Goal: Information Seeking & Learning: Learn about a topic

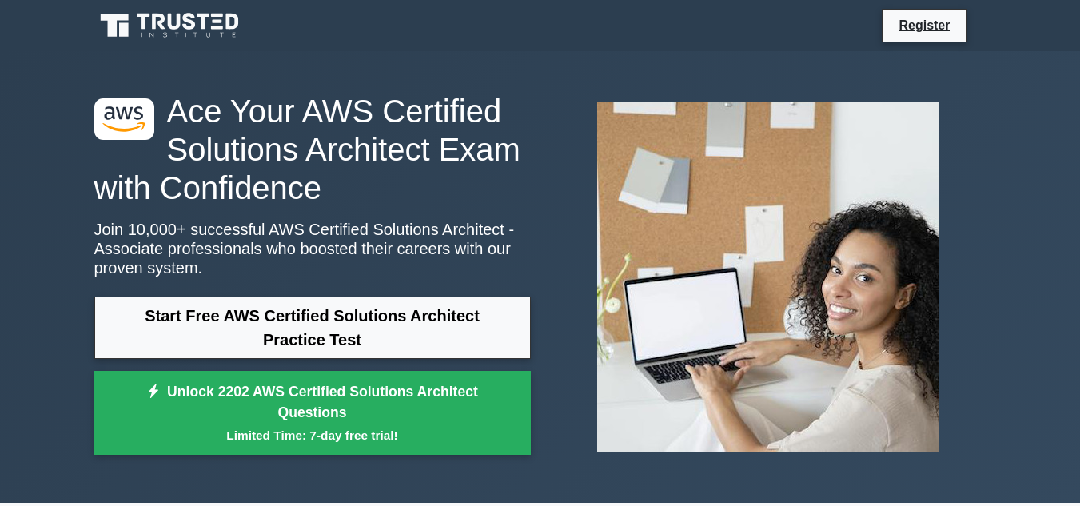
click at [269, 325] on link "Start Free AWS Certified Solutions Architect Practice Test" at bounding box center [312, 328] width 436 height 62
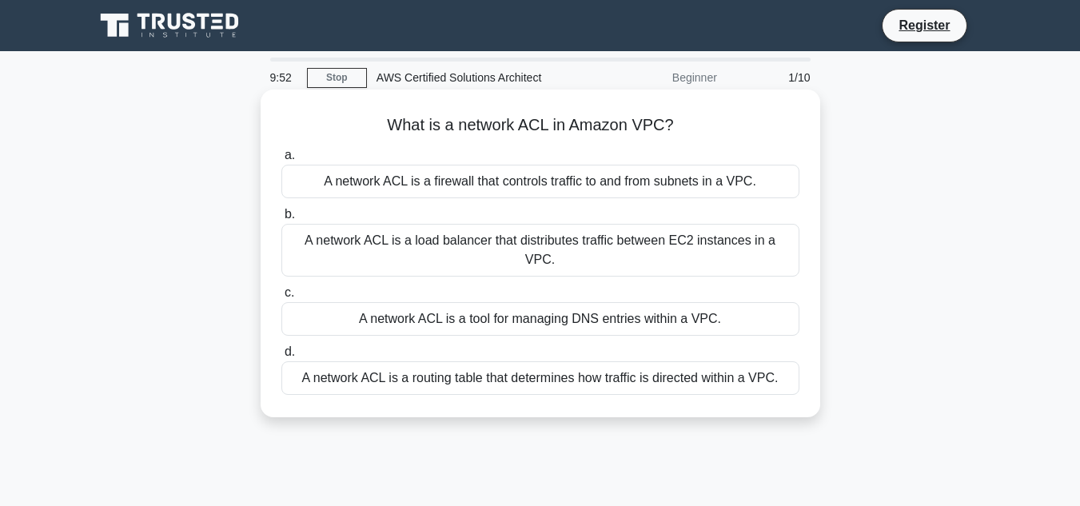
click at [538, 126] on h5 "What is a network ACL in Amazon VPC? .spinner_0XTQ{transform-origin:center;anim…" at bounding box center [540, 125] width 521 height 21
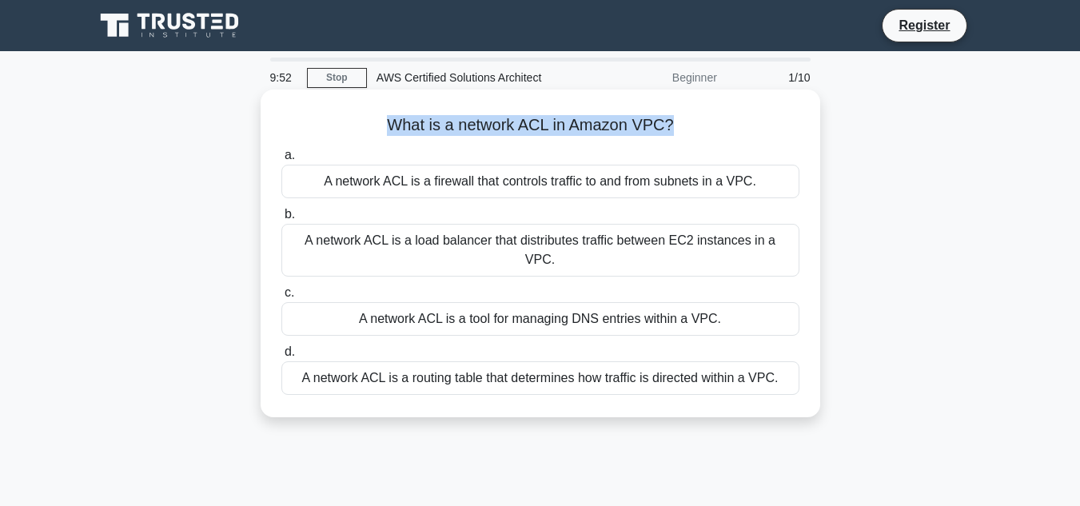
click at [538, 126] on h5 "What is a network ACL in Amazon VPC? .spinner_0XTQ{transform-origin:center;anim…" at bounding box center [540, 125] width 521 height 21
copy div "What is a network ACL in Amazon VPC? .spinner_0XTQ{transform-origin:center;anim…"
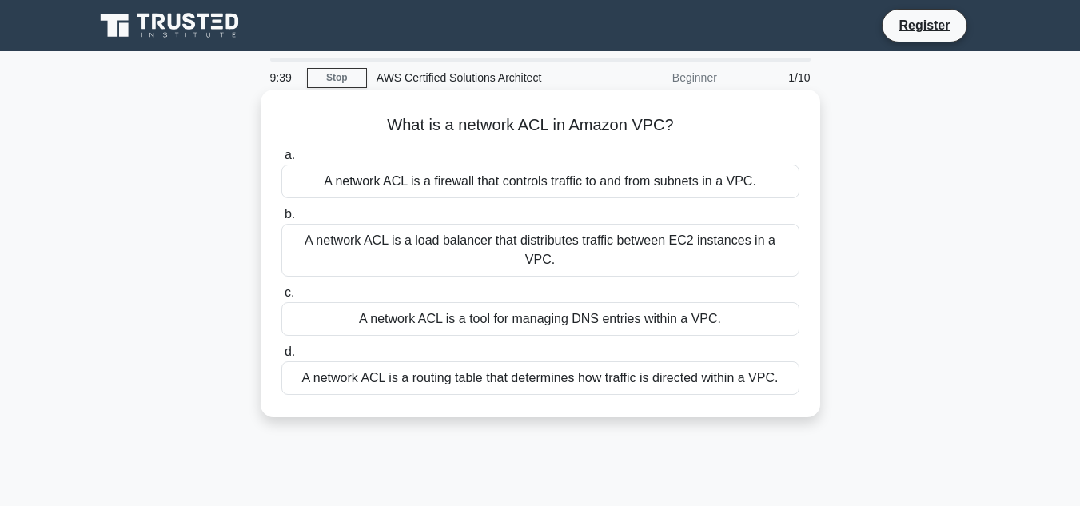
click at [447, 361] on div "A network ACL is a routing table that determines how traffic is directed within…" at bounding box center [540, 378] width 518 height 34
click at [281, 357] on input "d. A network ACL is a routing table that determines how traffic is directed wit…" at bounding box center [281, 352] width 0 height 10
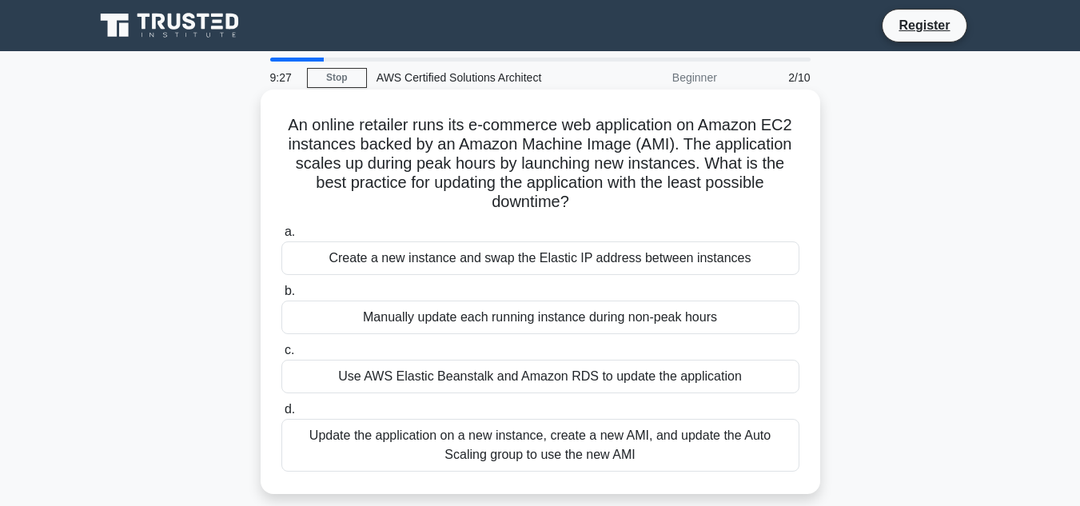
drag, startPoint x: 571, startPoint y: 201, endPoint x: 283, endPoint y: 121, distance: 298.4
click at [283, 121] on h5 "An online retailer runs its e-commerce web application on Amazon EC2 instances …" at bounding box center [540, 164] width 521 height 98
copy h5 "An online retailer runs its e-commerce web application on Amazon EC2 instances …"
click at [414, 254] on div "Create a new instance and swap the Elastic IP address between instances" at bounding box center [540, 258] width 518 height 34
click at [281, 237] on input "a. Create a new instance and swap the Elastic IP address between instances" at bounding box center [281, 232] width 0 height 10
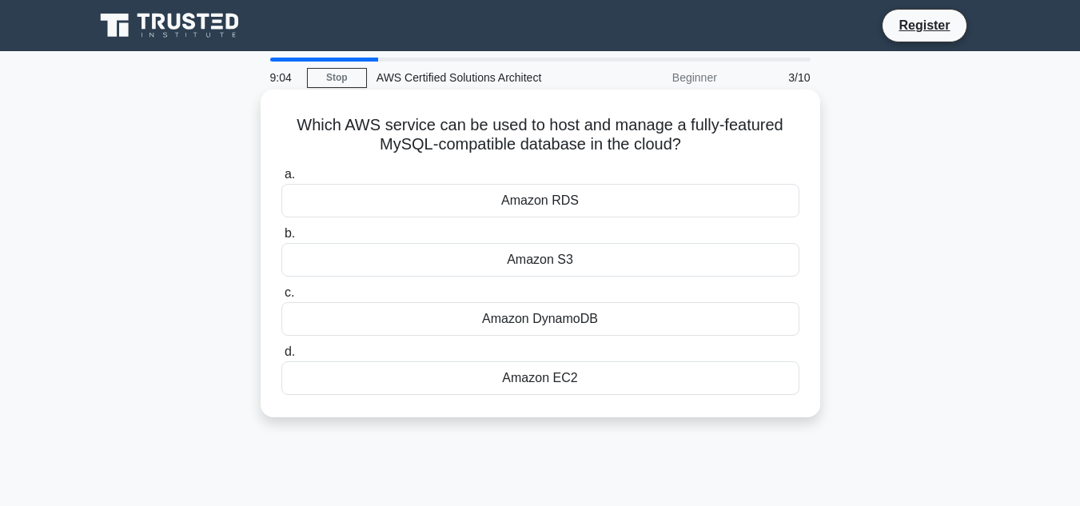
click at [548, 201] on div "Amazon RDS" at bounding box center [540, 201] width 518 height 34
click at [281, 180] on input "a. Amazon RDS" at bounding box center [281, 174] width 0 height 10
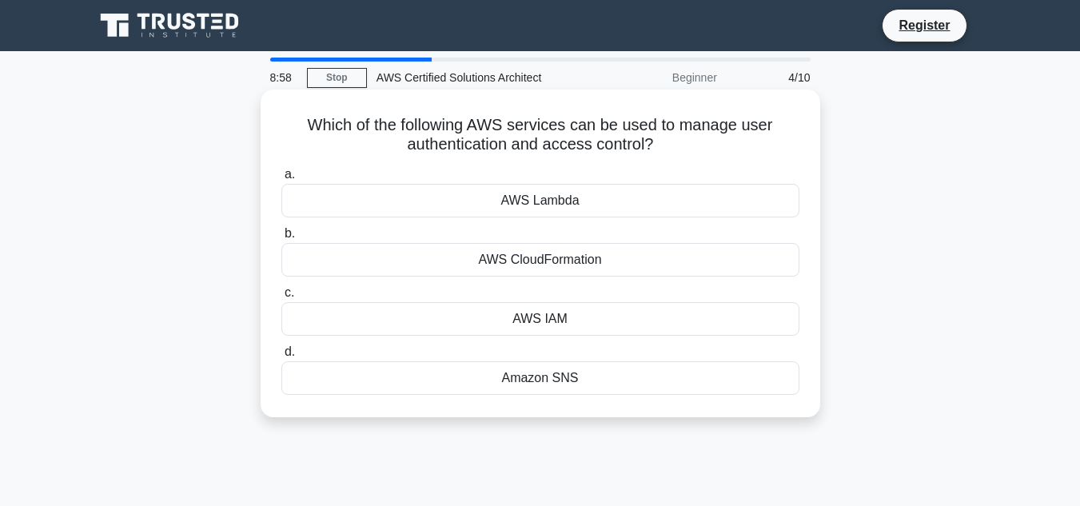
click at [550, 331] on div "AWS IAM" at bounding box center [540, 319] width 518 height 34
click at [281, 298] on input "c. AWS IAM" at bounding box center [281, 293] width 0 height 10
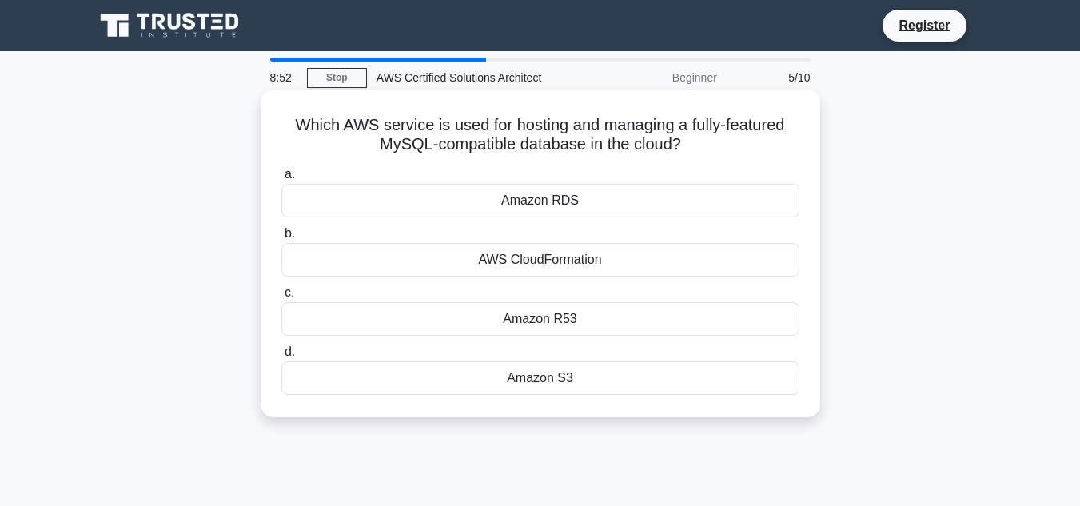
click at [555, 204] on div "Amazon RDS" at bounding box center [540, 201] width 518 height 34
click at [281, 180] on input "a. Amazon RDS" at bounding box center [281, 174] width 0 height 10
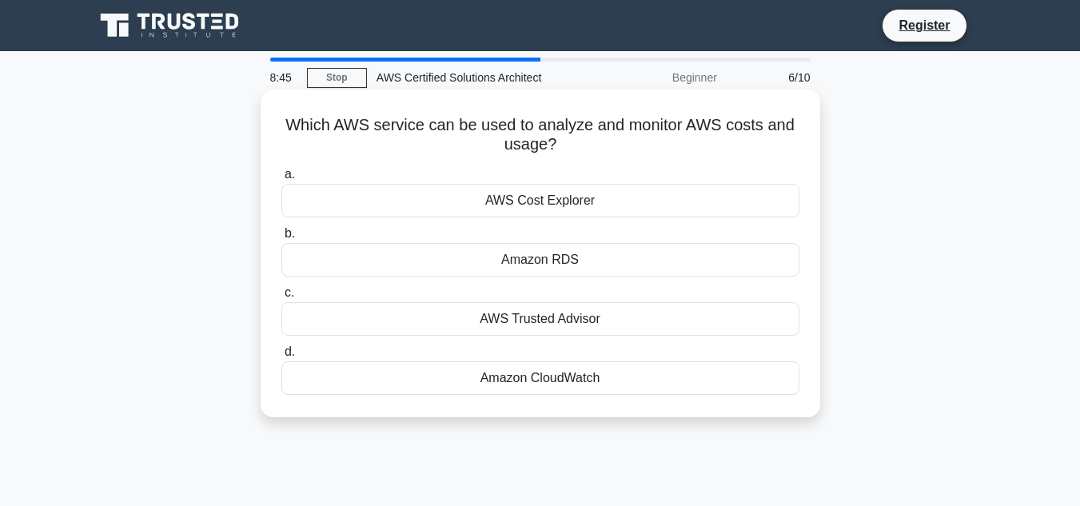
click at [522, 212] on div "AWS Cost Explorer" at bounding box center [540, 201] width 518 height 34
click at [281, 180] on input "a. AWS Cost Explorer" at bounding box center [281, 174] width 0 height 10
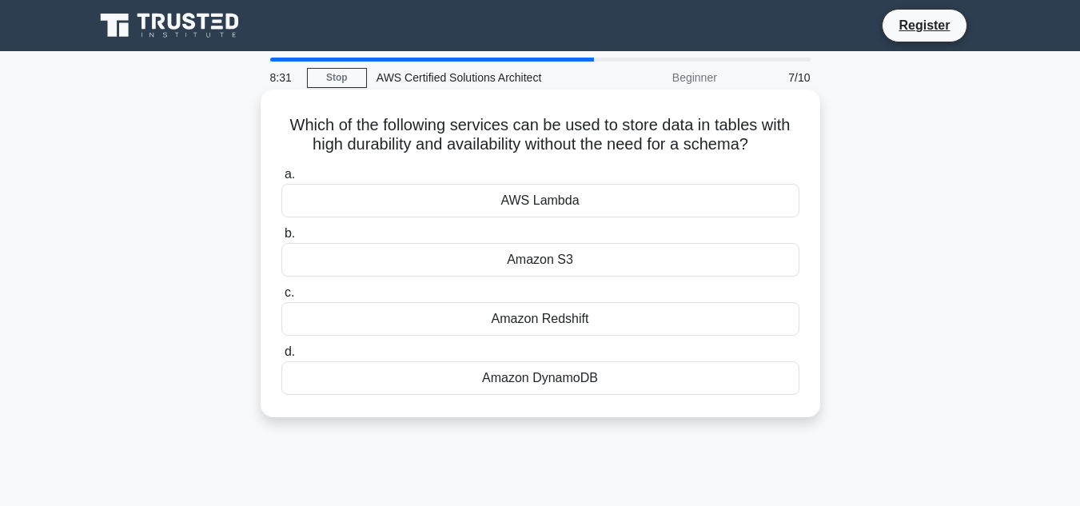
click at [551, 378] on div "Amazon DynamoDB" at bounding box center [540, 378] width 518 height 34
click at [281, 357] on input "d. Amazon DynamoDB" at bounding box center [281, 352] width 0 height 10
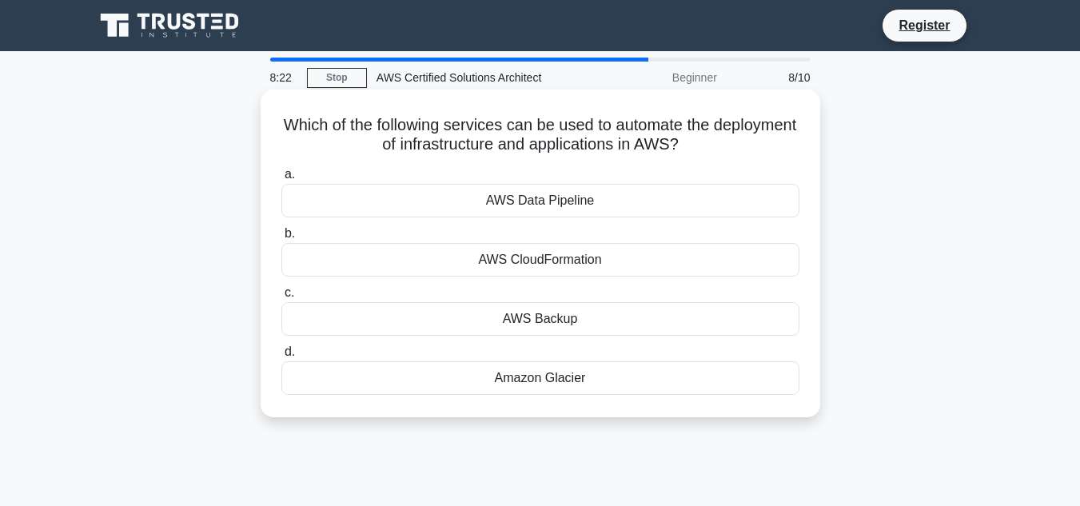
click at [519, 207] on div "AWS Data Pipeline" at bounding box center [540, 201] width 518 height 34
click at [281, 180] on input "a. AWS Data Pipeline" at bounding box center [281, 174] width 0 height 10
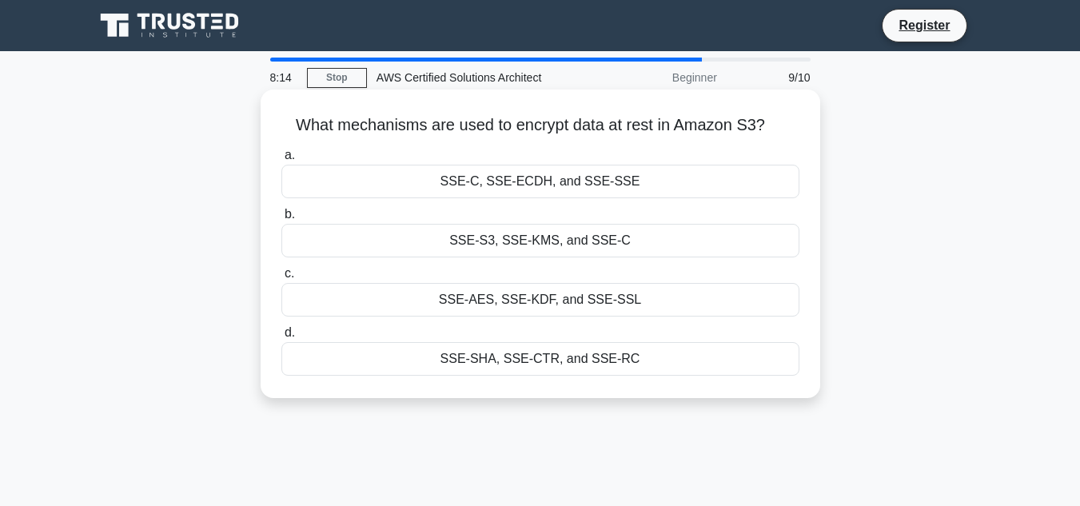
click at [498, 247] on div "SSE-S3, SSE-KMS, and SSE-C" at bounding box center [540, 241] width 518 height 34
click at [281, 220] on input "b. SSE-S3, SSE-KMS, and SSE-C" at bounding box center [281, 214] width 0 height 10
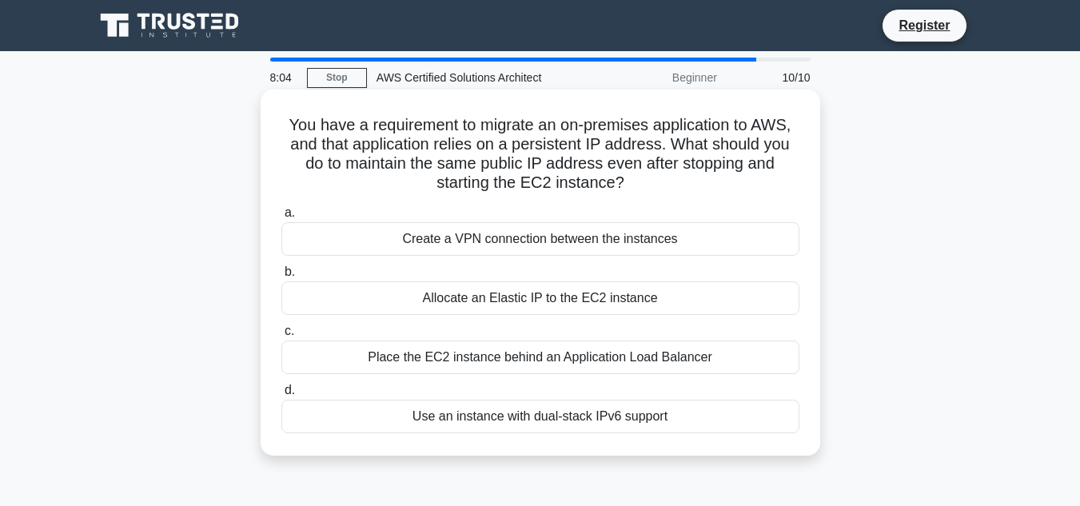
click at [464, 304] on div "Allocate an Elastic IP to the EC2 instance" at bounding box center [540, 298] width 518 height 34
click at [281, 277] on input "b. Allocate an Elastic IP to the EC2 instance" at bounding box center [281, 272] width 0 height 10
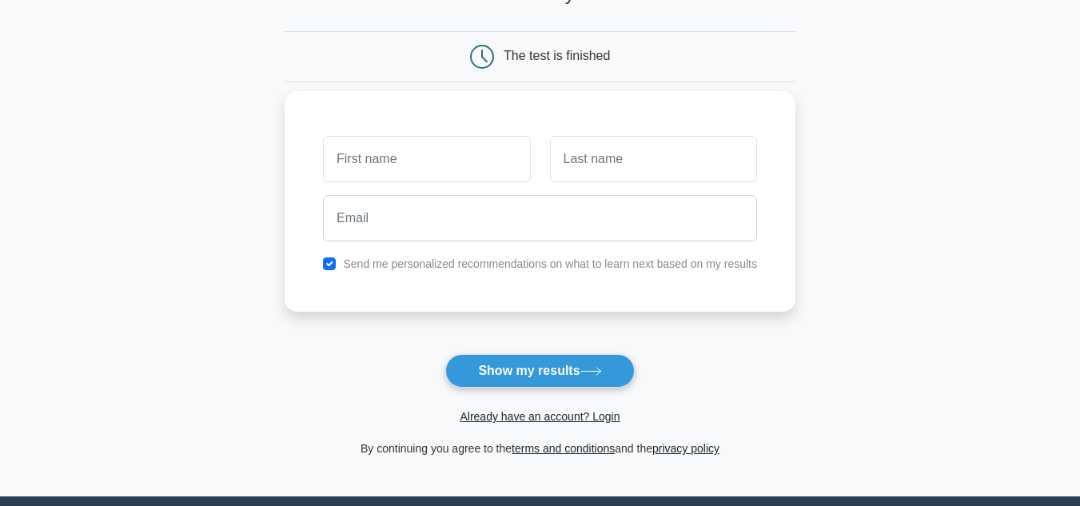
scroll to position [65, 0]
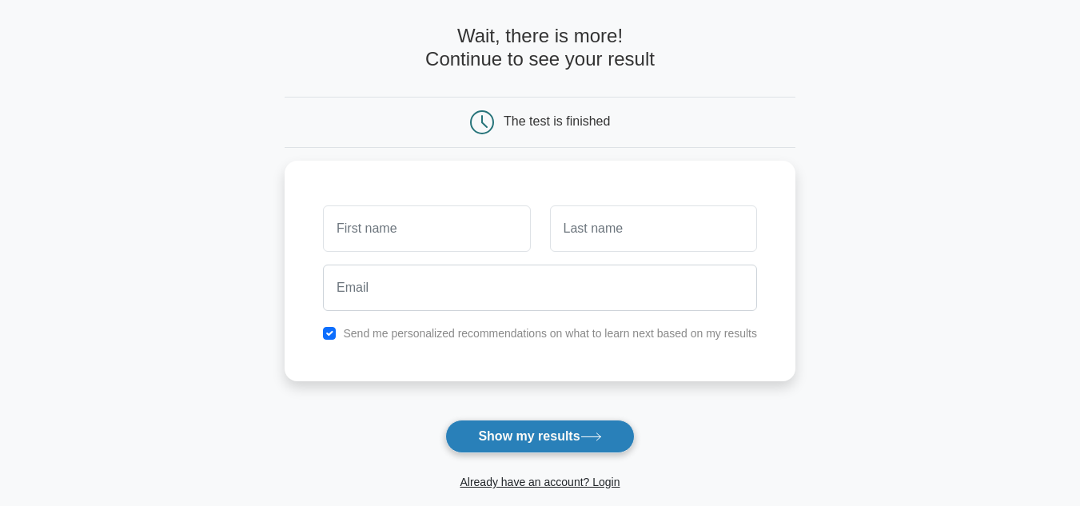
click at [528, 446] on button "Show my results" at bounding box center [539, 437] width 189 height 34
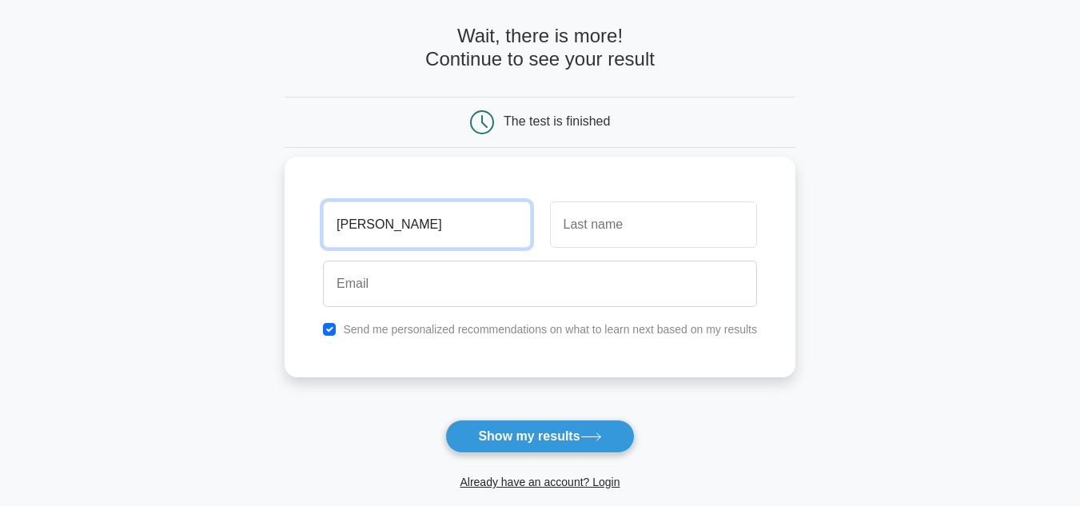
type input "[PERSON_NAME]"
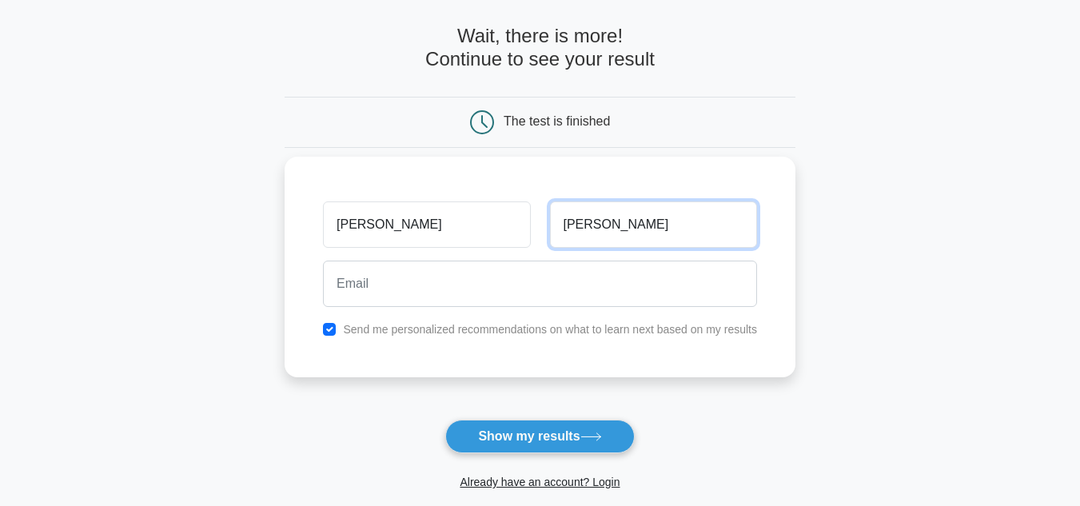
type input "Vishwakarma"
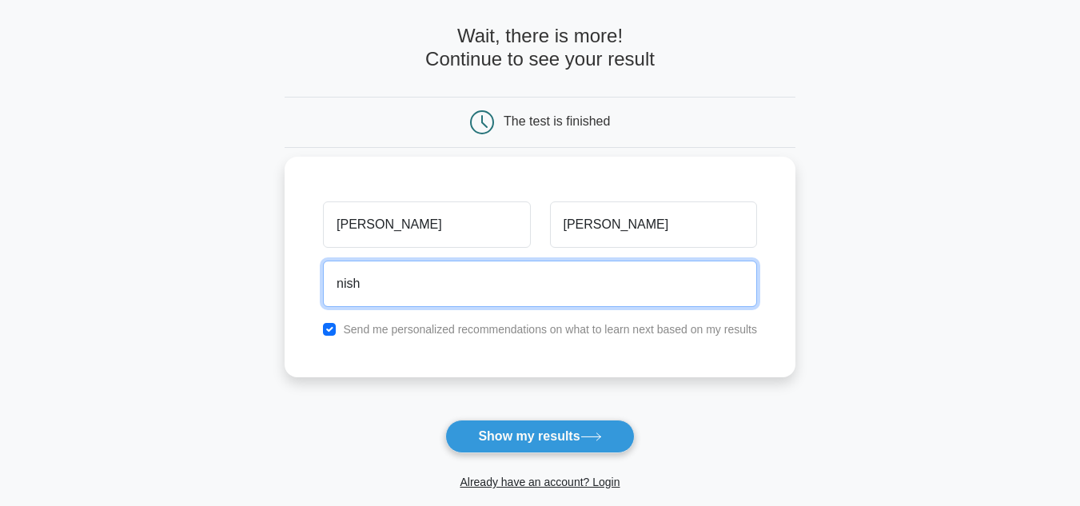
type input "nish.vish18@gmail.com"
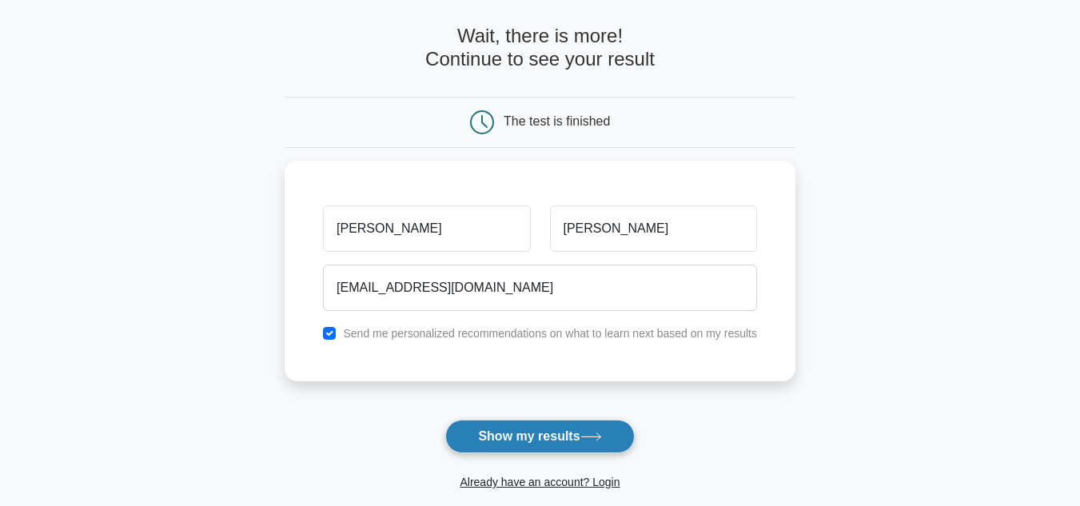
click at [481, 440] on button "Show my results" at bounding box center [539, 437] width 189 height 34
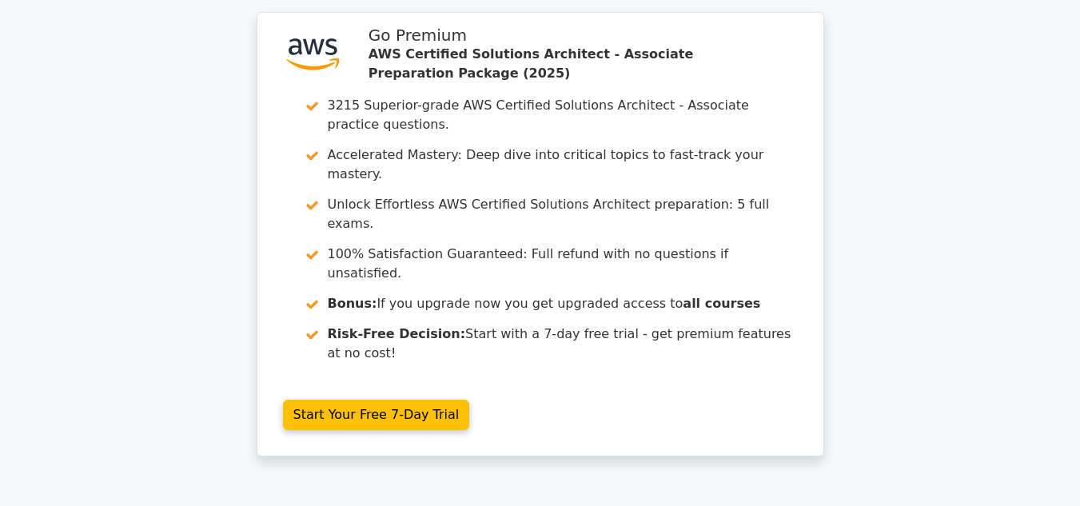
scroll to position [2331, 0]
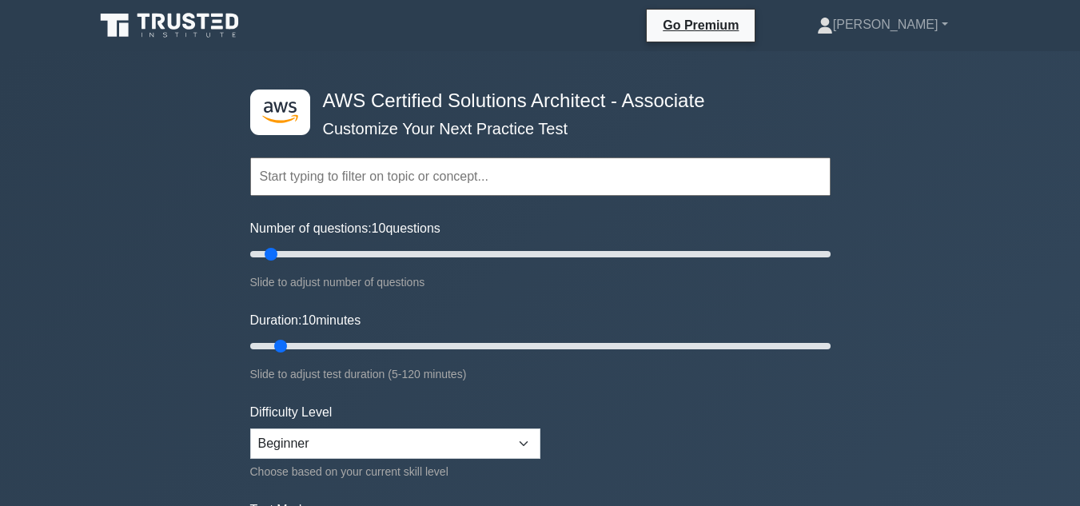
click at [430, 174] on input "text" at bounding box center [540, 176] width 580 height 38
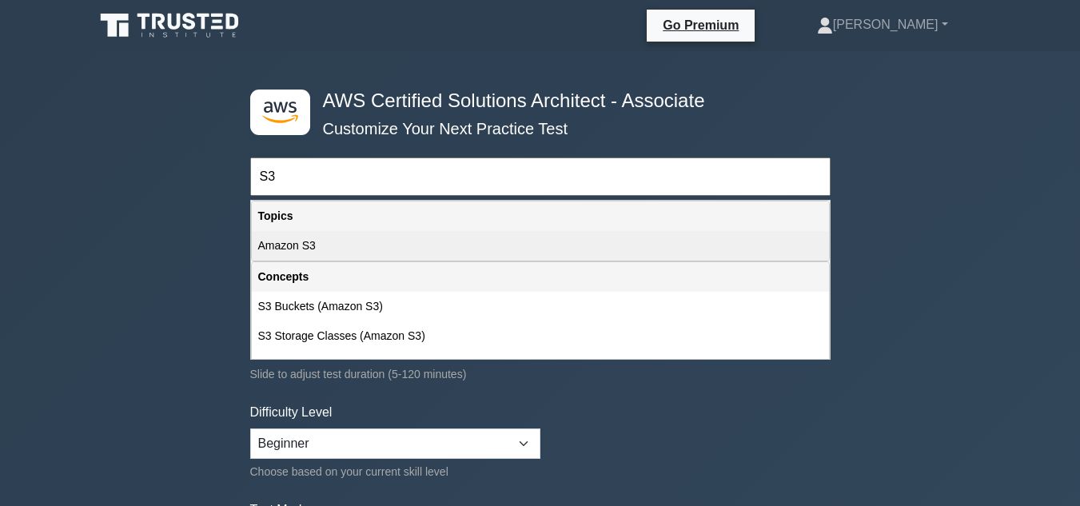
click at [356, 241] on div "Amazon S3" at bounding box center [540, 246] width 577 height 30
type input "Amazon S3"
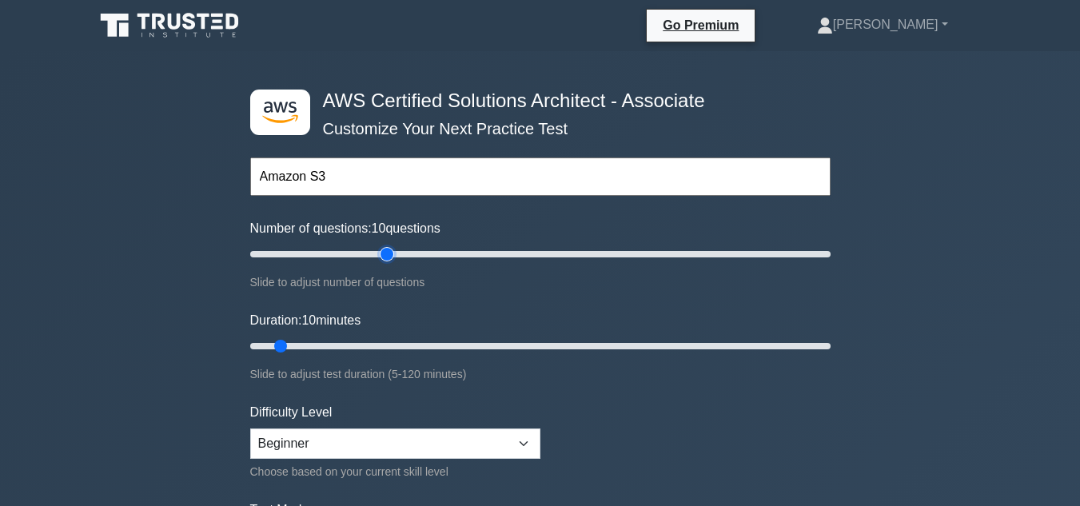
type input "50"
click at [380, 253] on input "Number of questions: 10 questions" at bounding box center [540, 254] width 580 height 19
type input "15"
click at [305, 342] on input "Duration: 10 minutes" at bounding box center [540, 345] width 580 height 19
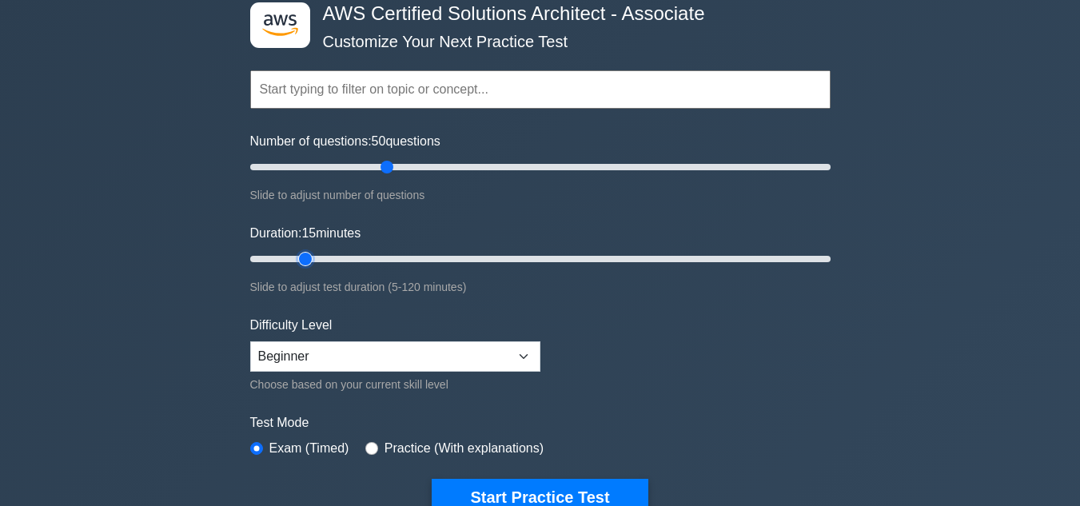
scroll to position [86, 0]
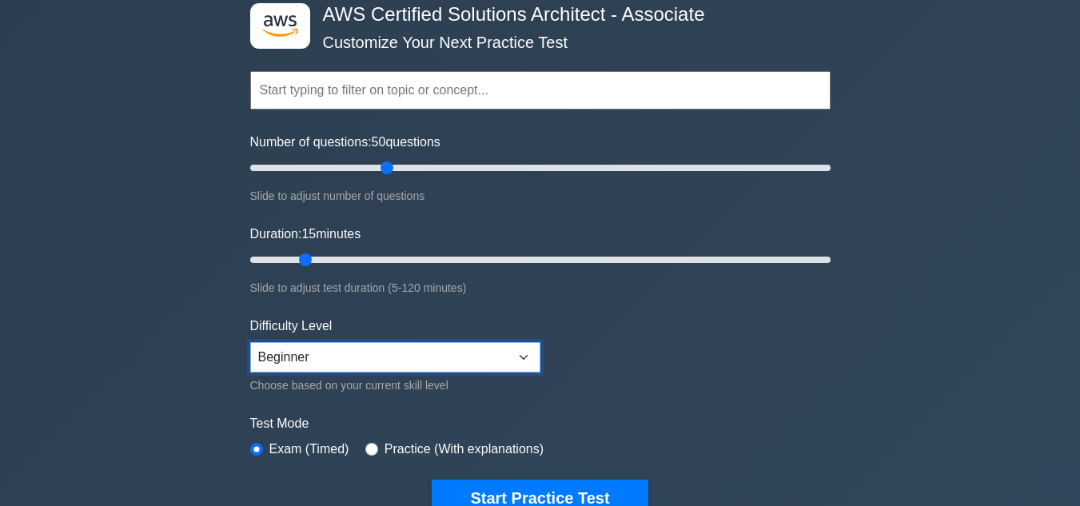
click at [392, 358] on select "Beginner Intermediate Expert" at bounding box center [395, 357] width 290 height 30
select select "intermediate"
click at [250, 342] on select "Beginner Intermediate Expert" at bounding box center [395, 357] width 290 height 30
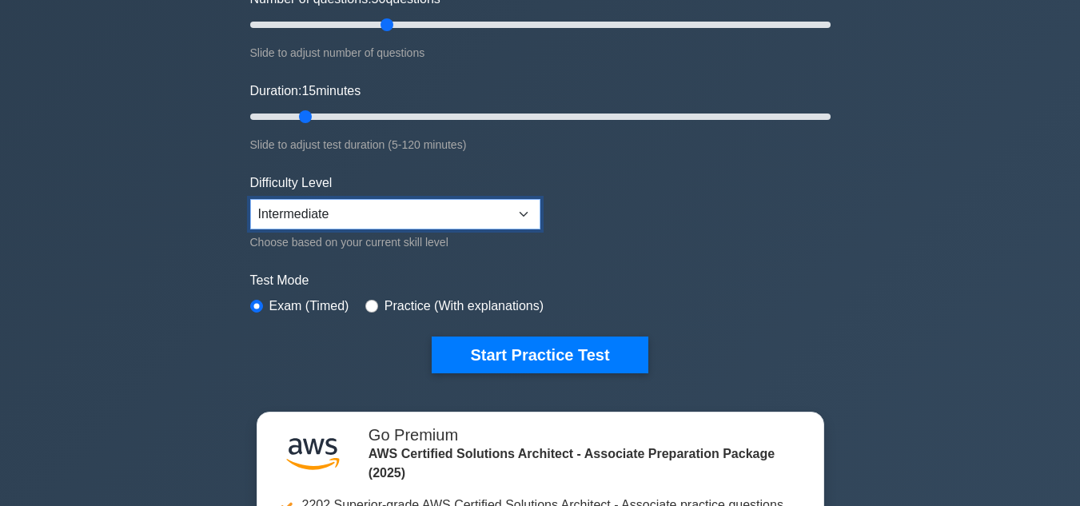
scroll to position [230, 0]
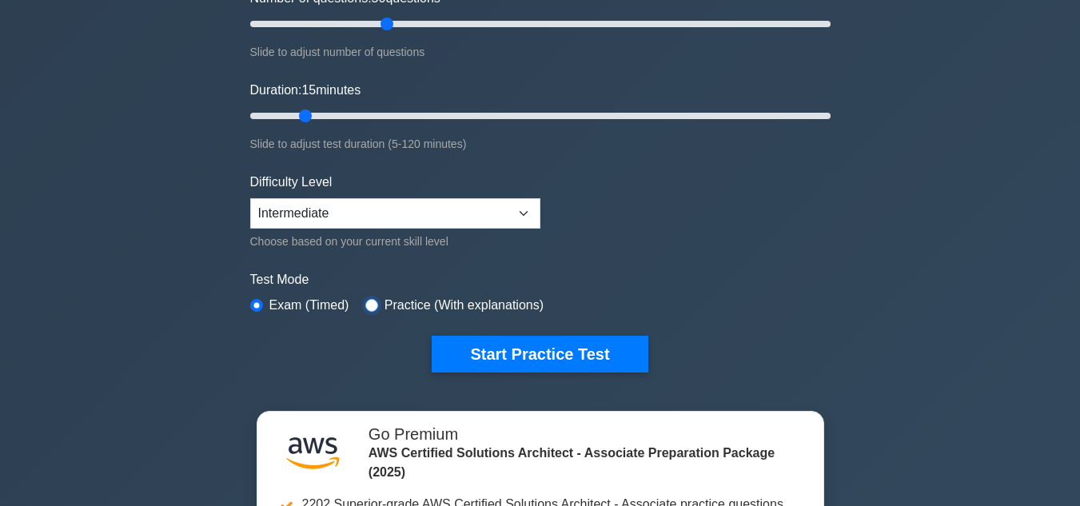
click at [368, 300] on input "radio" at bounding box center [371, 305] width 13 height 13
radio input "true"
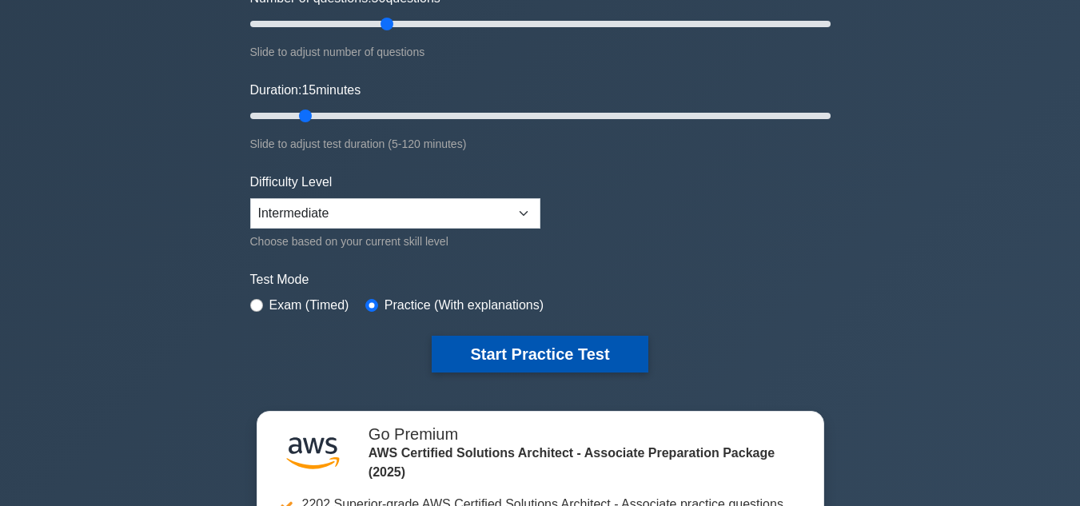
click at [536, 346] on button "Start Practice Test" at bounding box center [540, 354] width 216 height 37
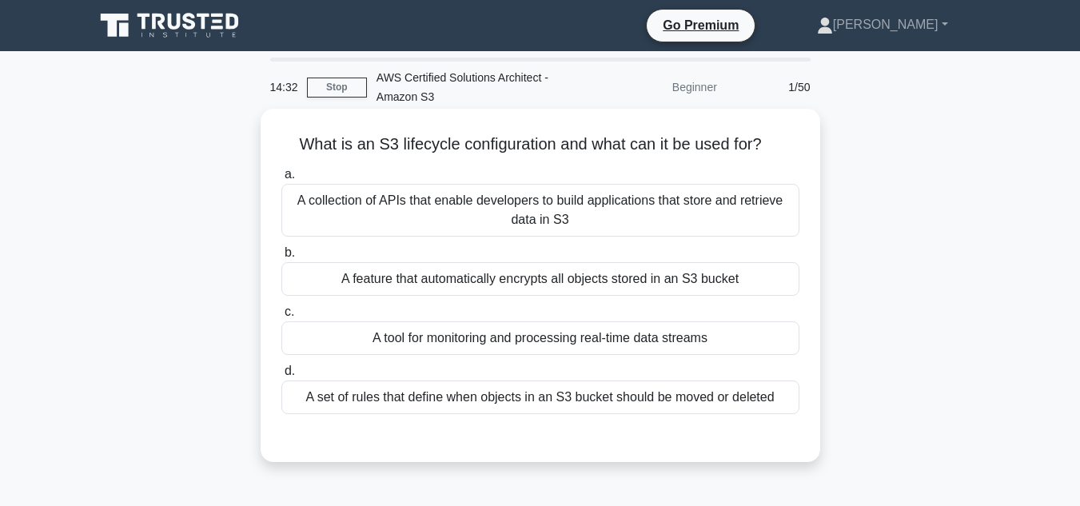
click at [456, 399] on div "A set of rules that define when objects in an S3 bucket should be moved or dele…" at bounding box center [540, 397] width 518 height 34
click at [281, 376] on input "d. A set of rules that define when objects in an S3 bucket should be moved or d…" at bounding box center [281, 371] width 0 height 10
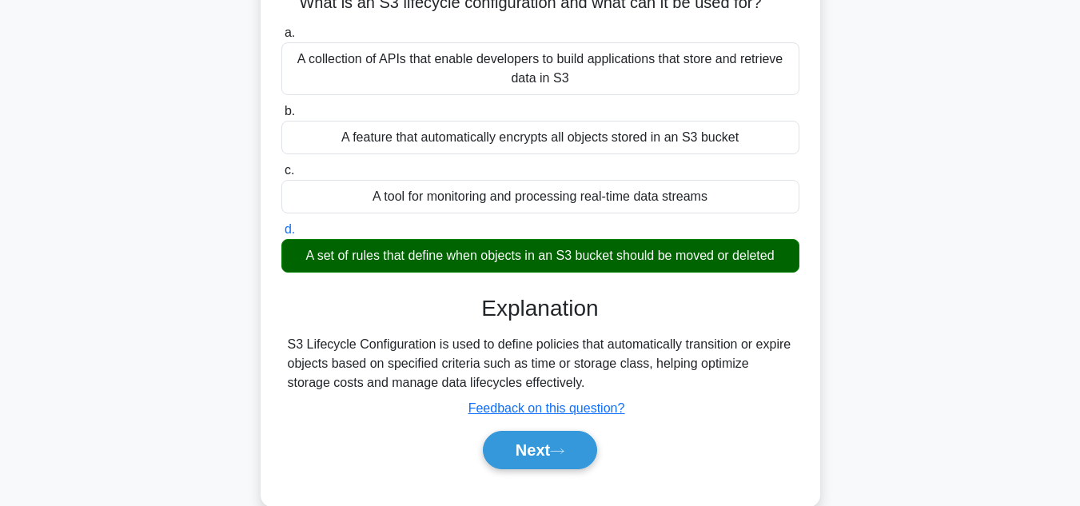
scroll to position [143, 0]
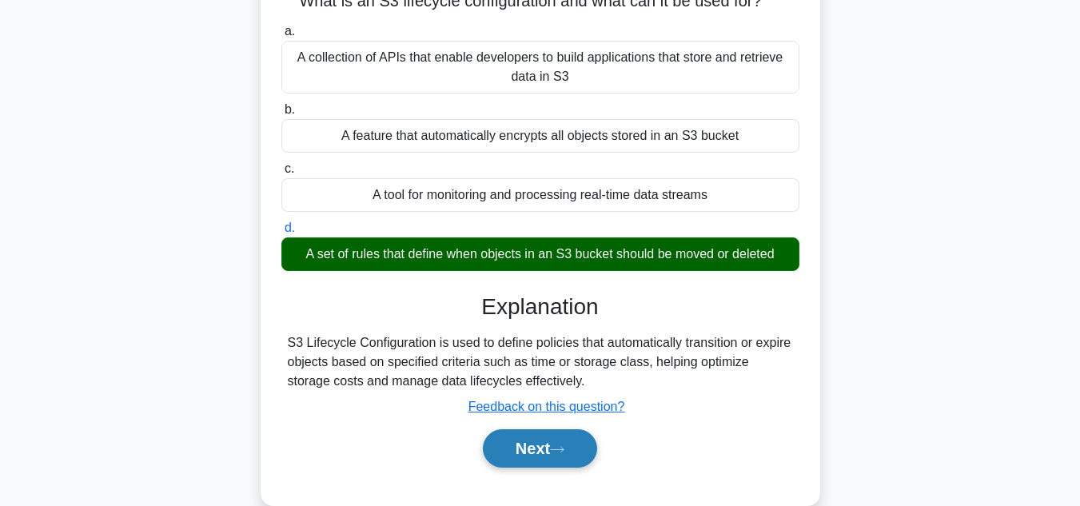
click at [520, 459] on button "Next" at bounding box center [540, 448] width 114 height 38
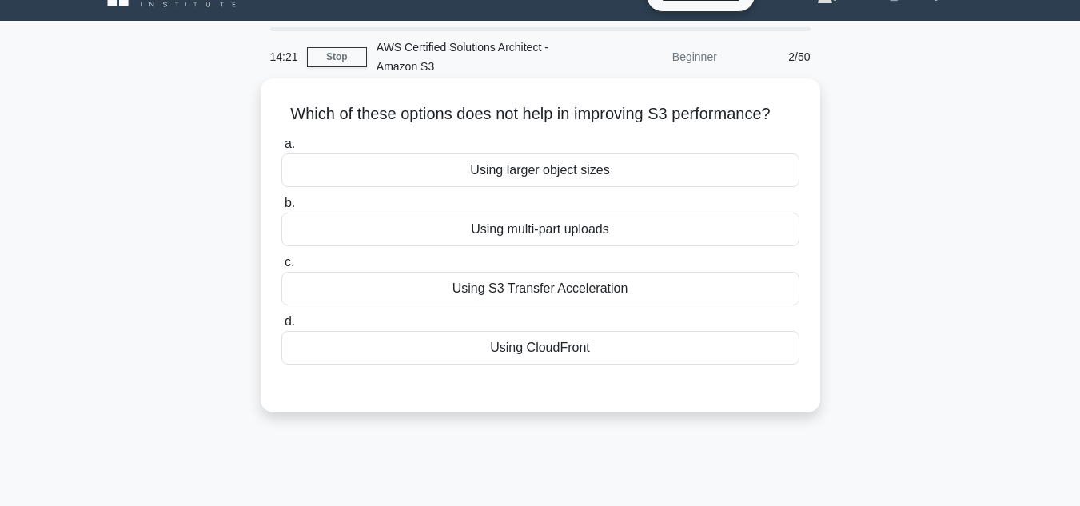
scroll to position [30, 0]
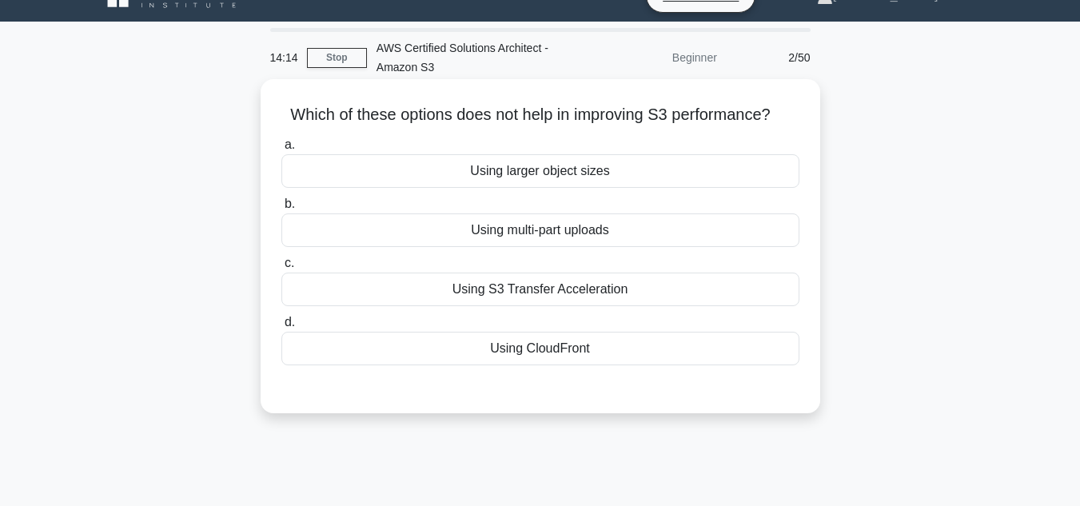
click at [500, 347] on div "Using CloudFront" at bounding box center [540, 349] width 518 height 34
click at [281, 328] on input "d. Using CloudFront" at bounding box center [281, 322] width 0 height 10
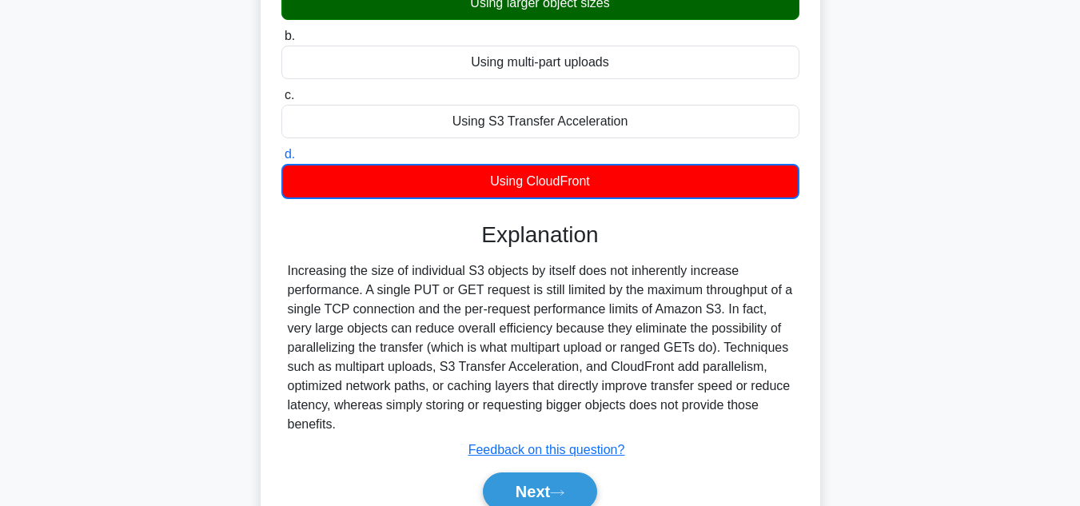
scroll to position [198, 0]
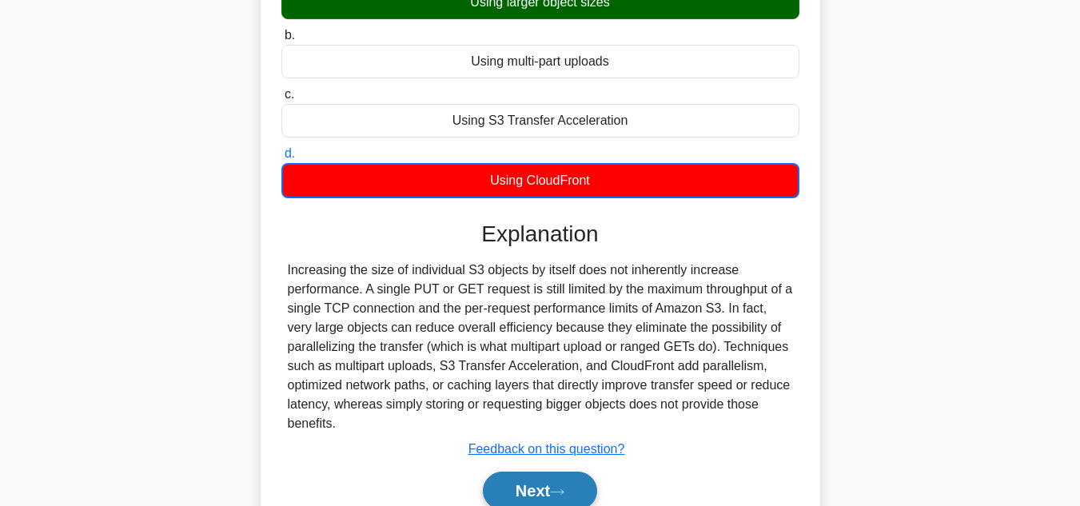
click at [546, 484] on button "Next" at bounding box center [540, 491] width 114 height 38
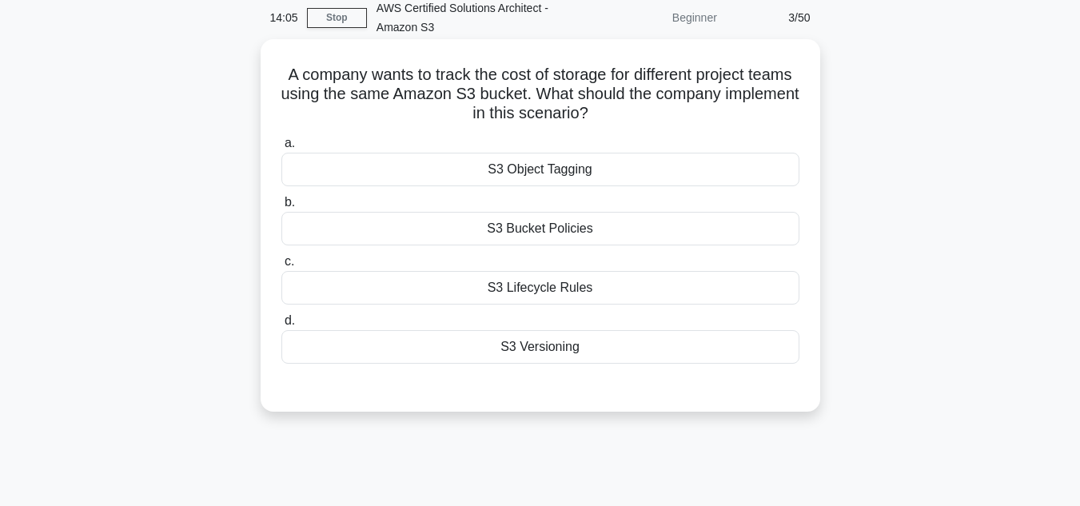
scroll to position [69, 0]
click at [537, 293] on div "S3 Lifecycle Rules" at bounding box center [540, 289] width 518 height 34
click at [281, 268] on input "c. S3 Lifecycle Rules" at bounding box center [281, 262] width 0 height 10
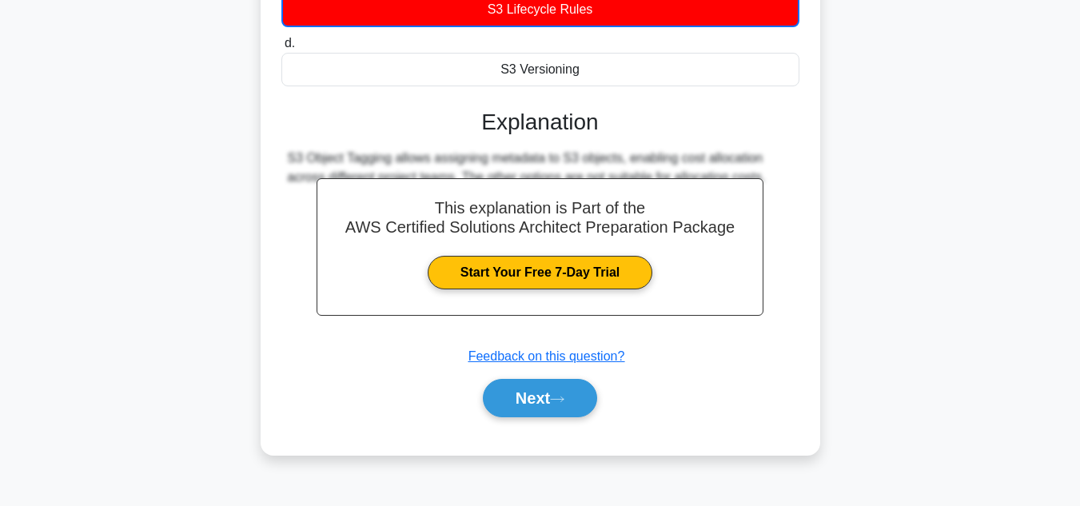
scroll to position [357, 0]
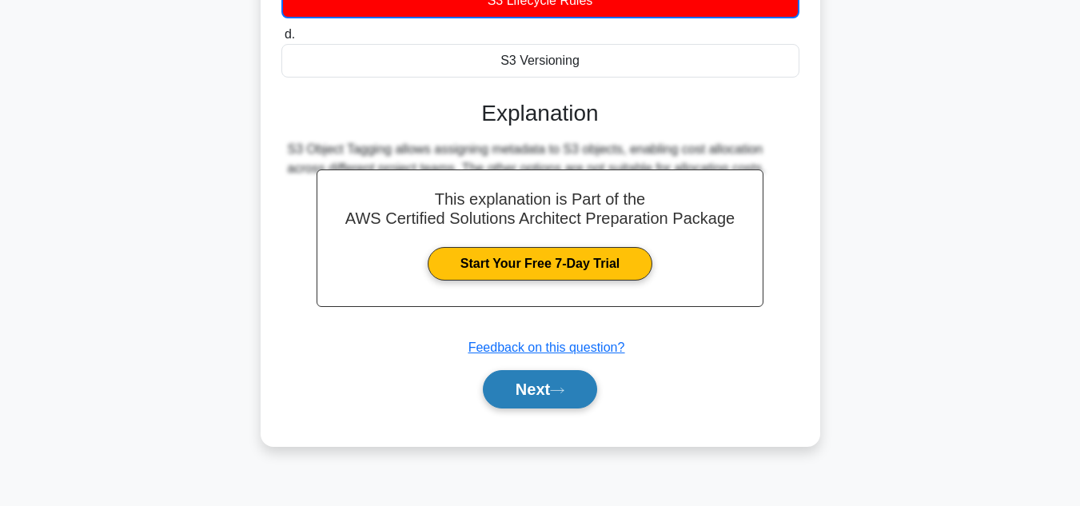
click at [527, 406] on button "Next" at bounding box center [540, 389] width 114 height 38
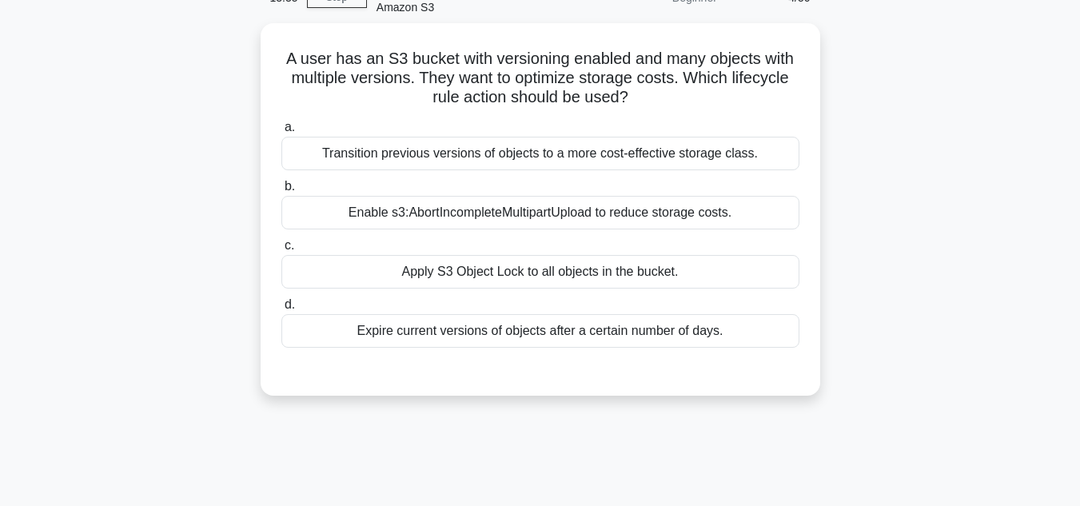
scroll to position [89, 0]
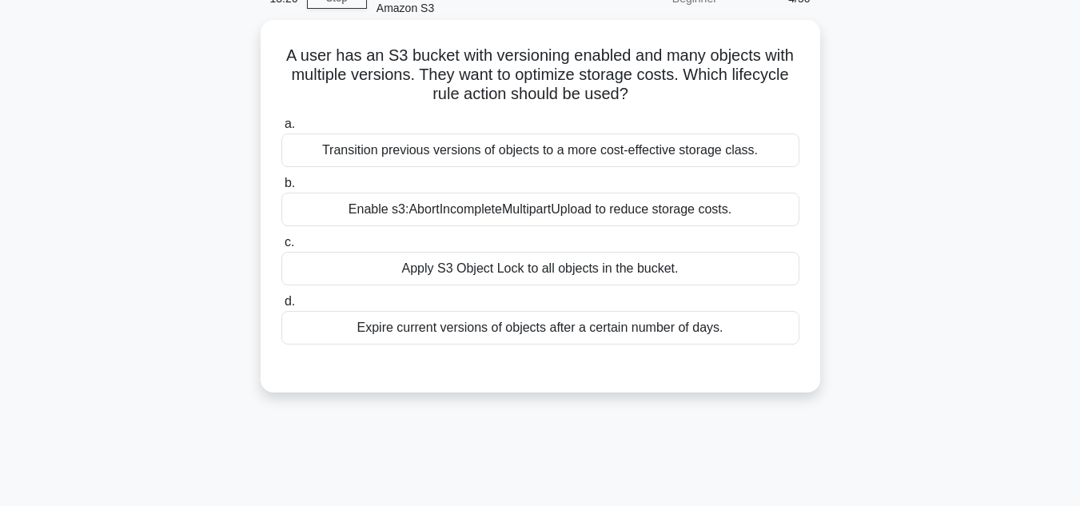
click at [484, 267] on div "Apply S3 Object Lock to all objects in the bucket." at bounding box center [540, 269] width 518 height 34
click at [281, 248] on input "c. Apply S3 Object Lock to all objects in the bucket." at bounding box center [281, 242] width 0 height 10
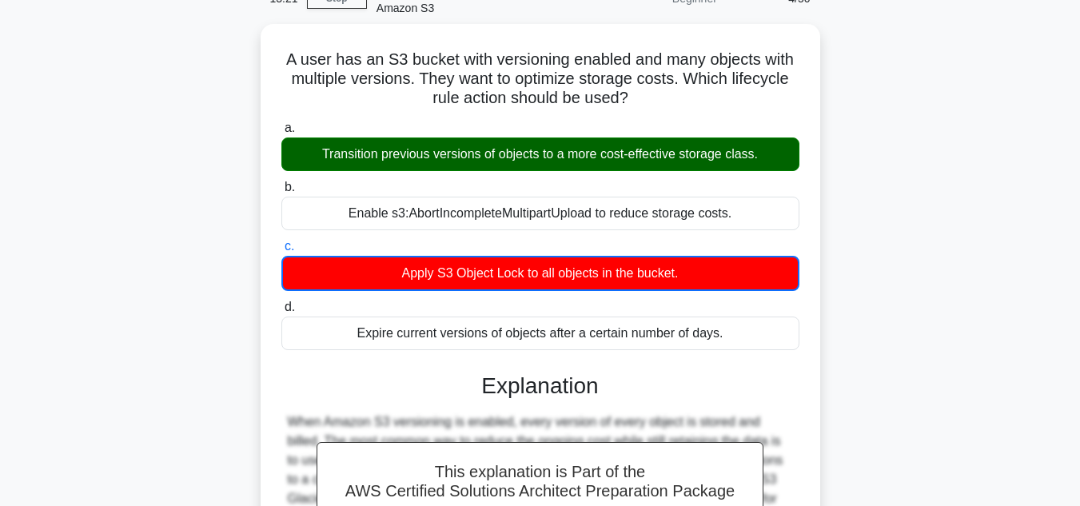
scroll to position [357, 0]
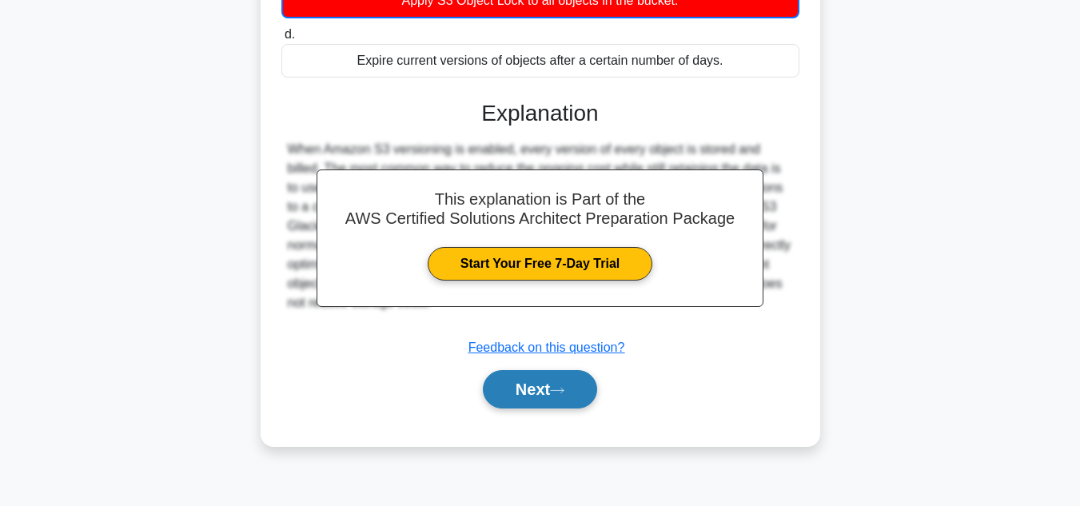
click at [521, 381] on button "Next" at bounding box center [540, 389] width 114 height 38
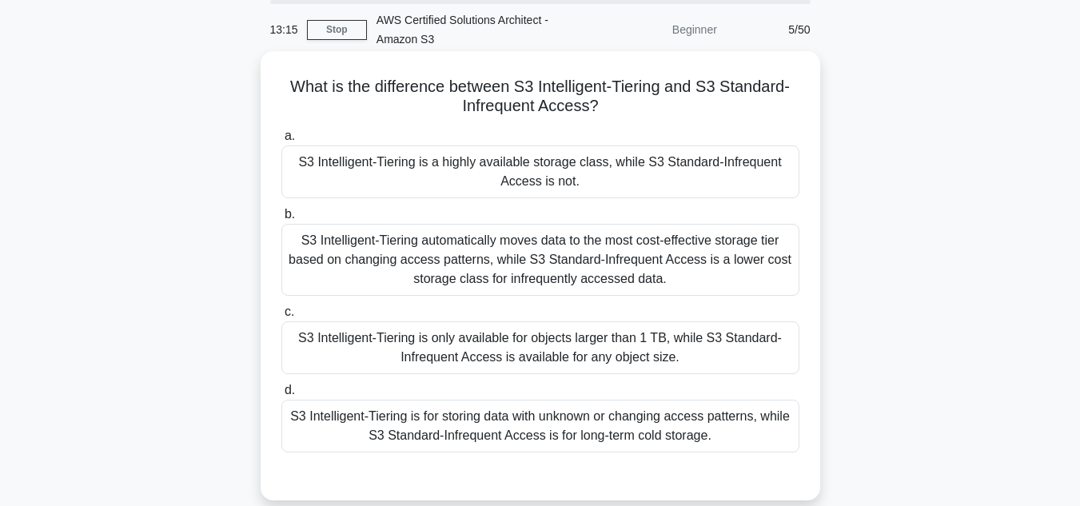
scroll to position [57, 0]
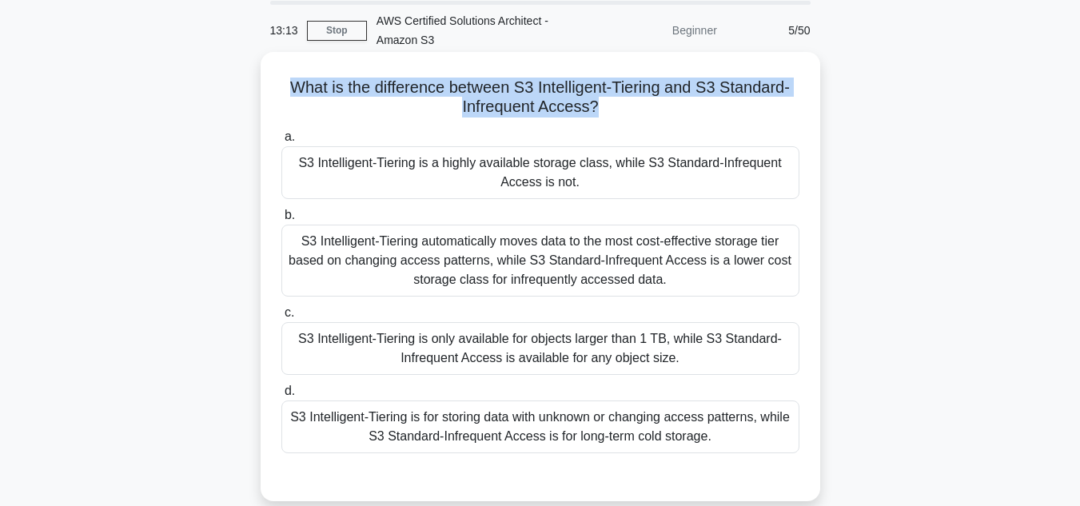
drag, startPoint x: 593, startPoint y: 109, endPoint x: 273, endPoint y: 81, distance: 321.8
click at [273, 81] on div "What is the difference between S3 Intelligent-Tiering and S3 Standard-Infrequen…" at bounding box center [540, 276] width 547 height 436
copy h5 "What is the difference between S3 Intelligent-Tiering and S3 Standard-Infrequen…"
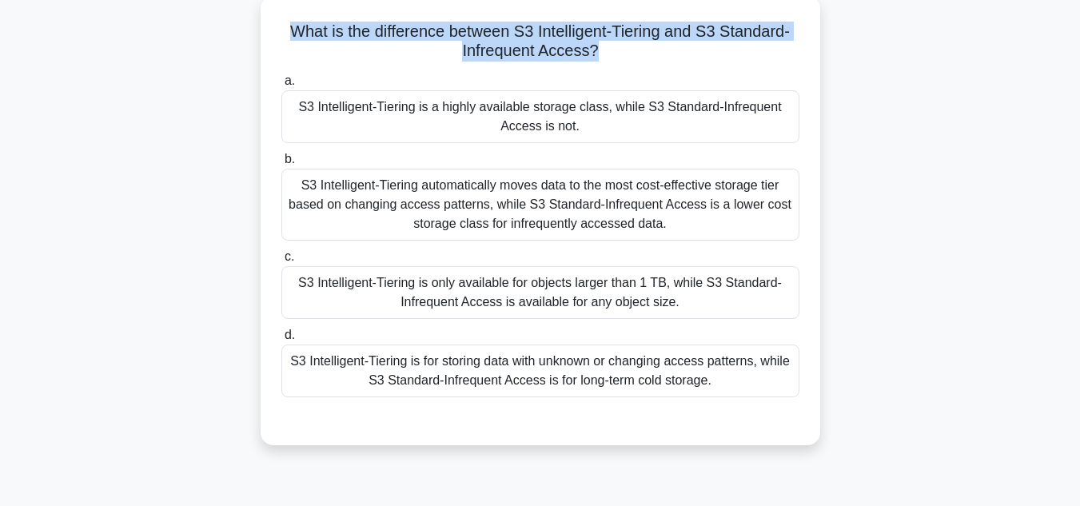
scroll to position [113, 0]
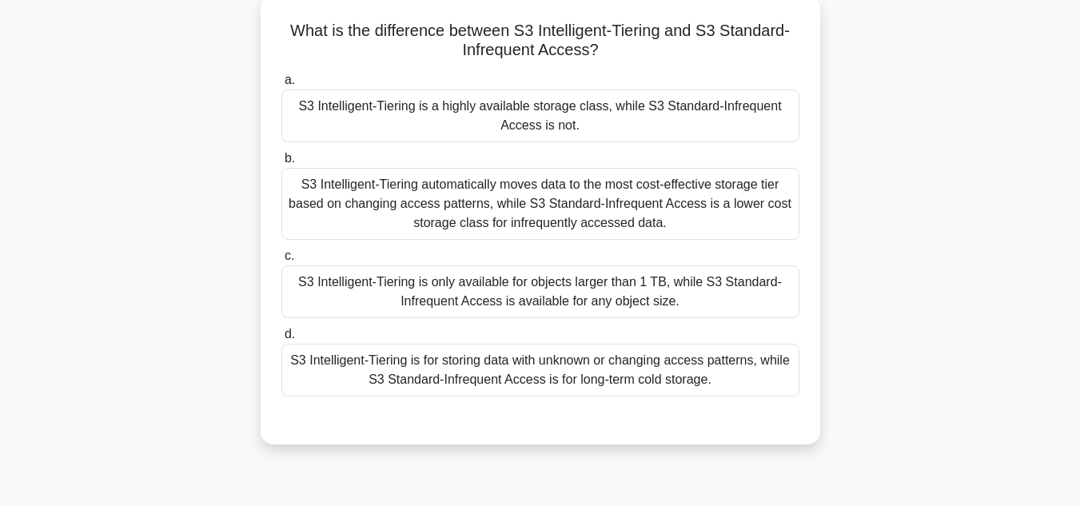
click at [372, 142] on div "S3 Intelligent-Tiering is a highly available storage class, while S3 Standard-I…" at bounding box center [540, 116] width 518 height 53
click at [281, 86] on input "a. S3 Intelligent-Tiering is a highly available storage class, while S3 Standar…" at bounding box center [281, 80] width 0 height 10
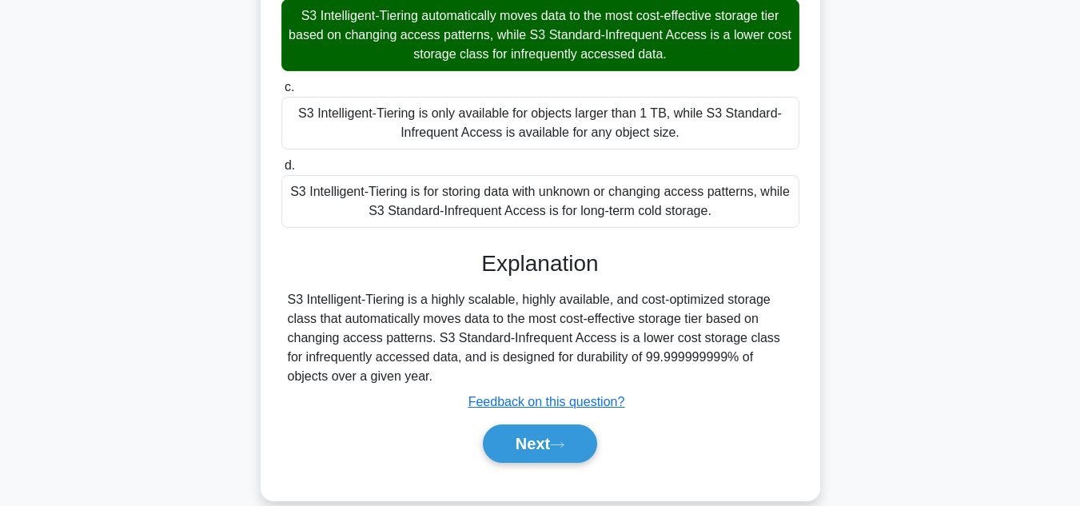
scroll to position [283, 0]
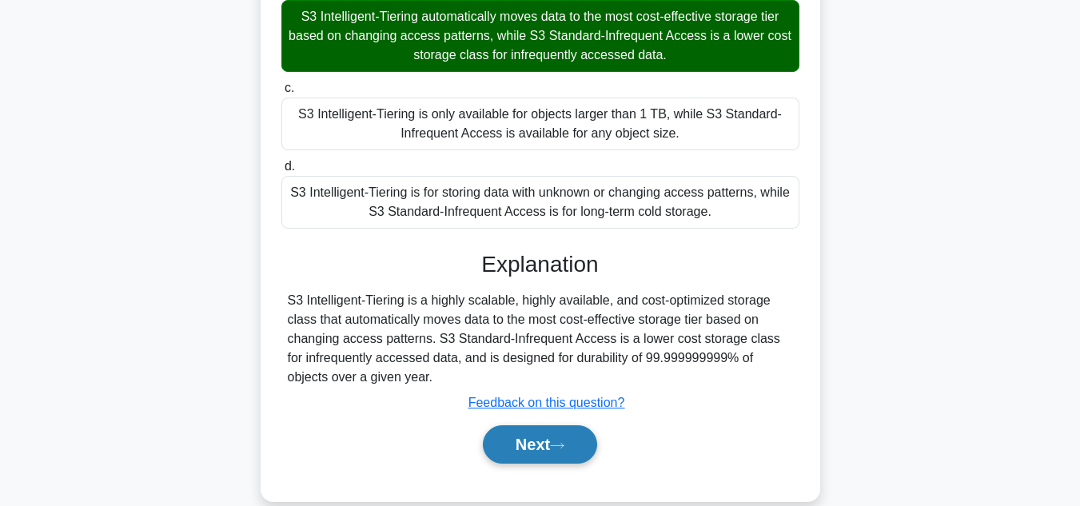
click at [498, 440] on button "Next" at bounding box center [540, 444] width 114 height 38
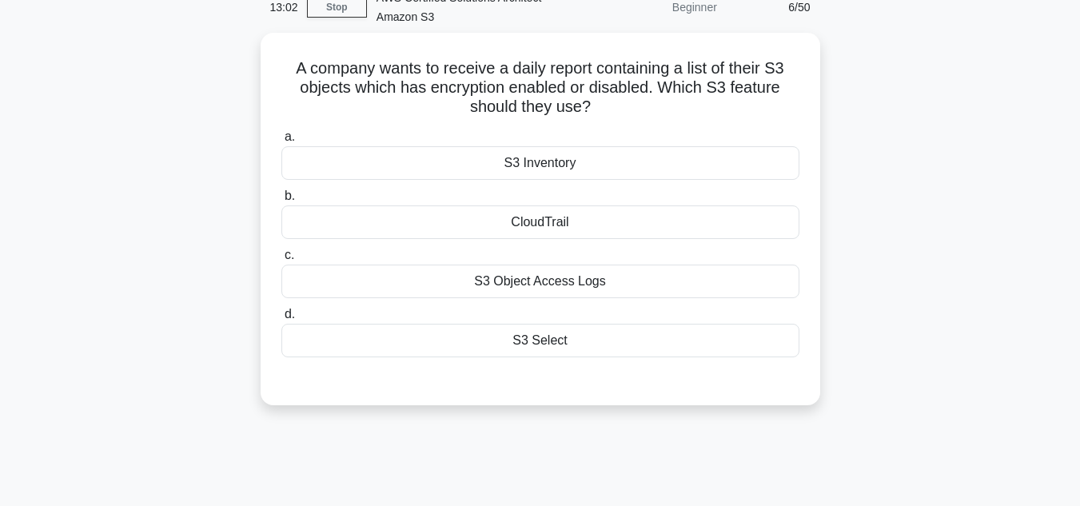
scroll to position [79, 0]
